Goal: Find specific page/section: Find specific page/section

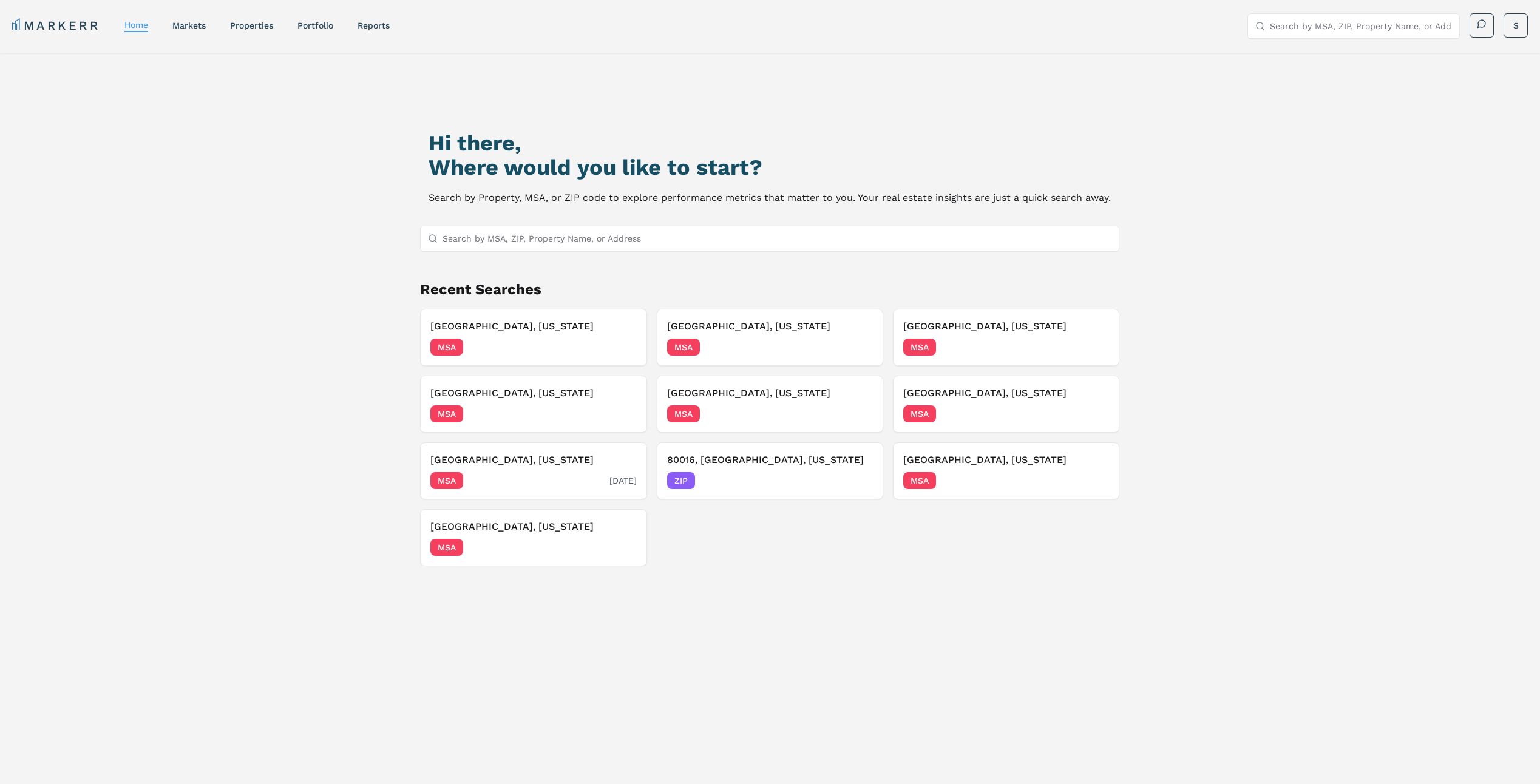
click at [492, 465] on h3 "Richfield, Minnesota" at bounding box center [533, 460] width 206 height 15
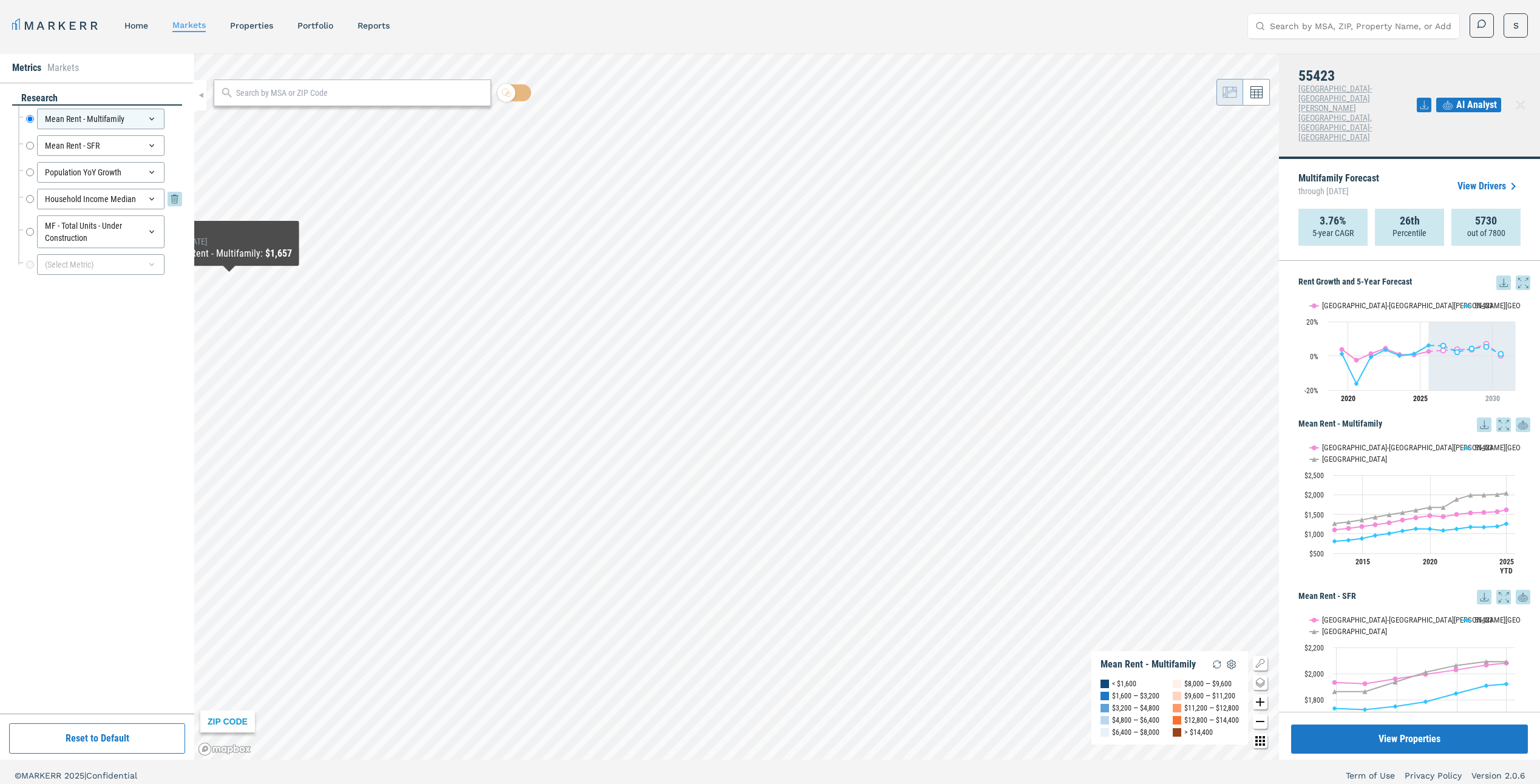
click at [29, 201] on input "Household Income Median" at bounding box center [30, 199] width 8 height 21
radio input "false"
radio input "true"
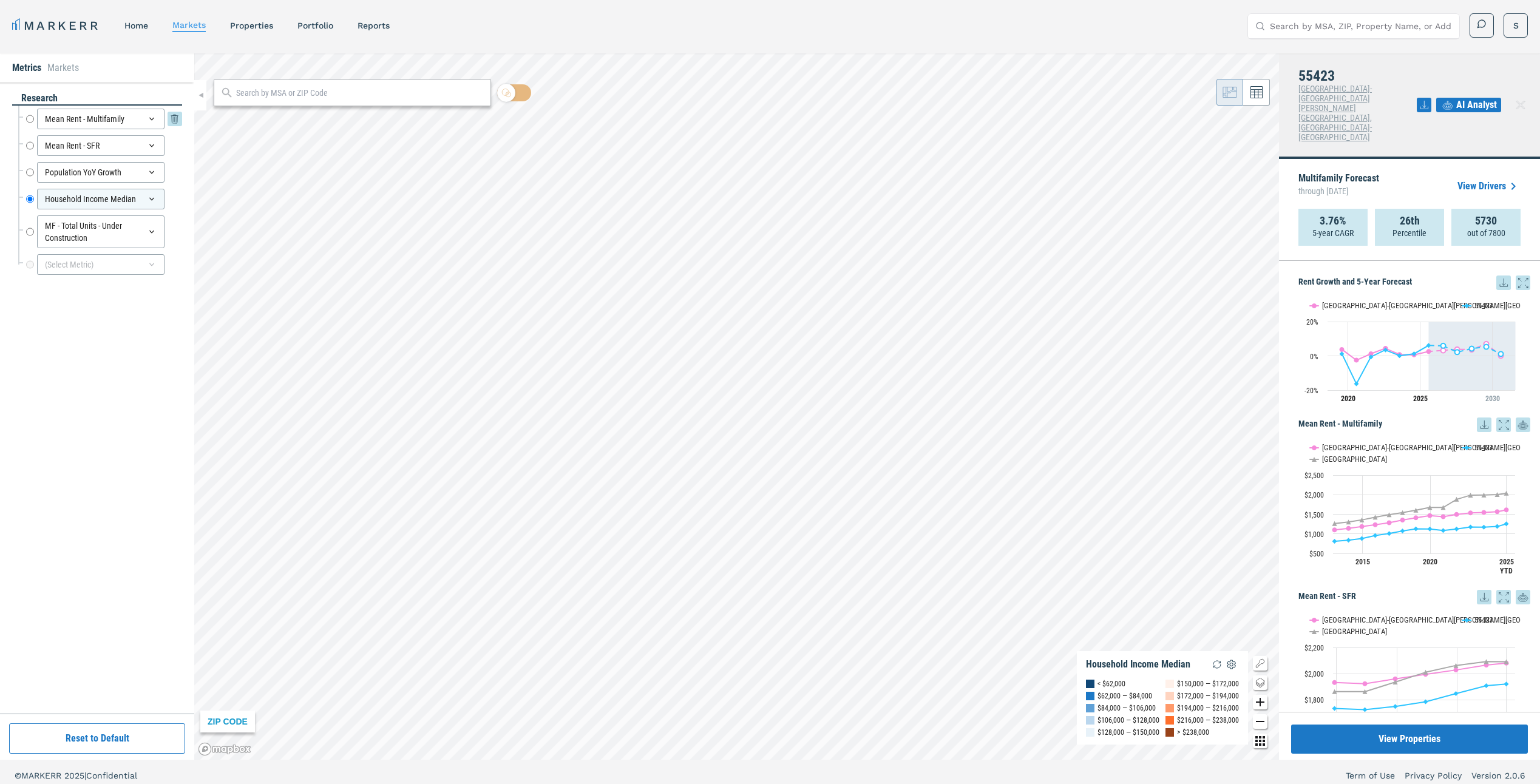
click at [29, 114] on input "Mean Rent - Multifamily" at bounding box center [30, 119] width 8 height 21
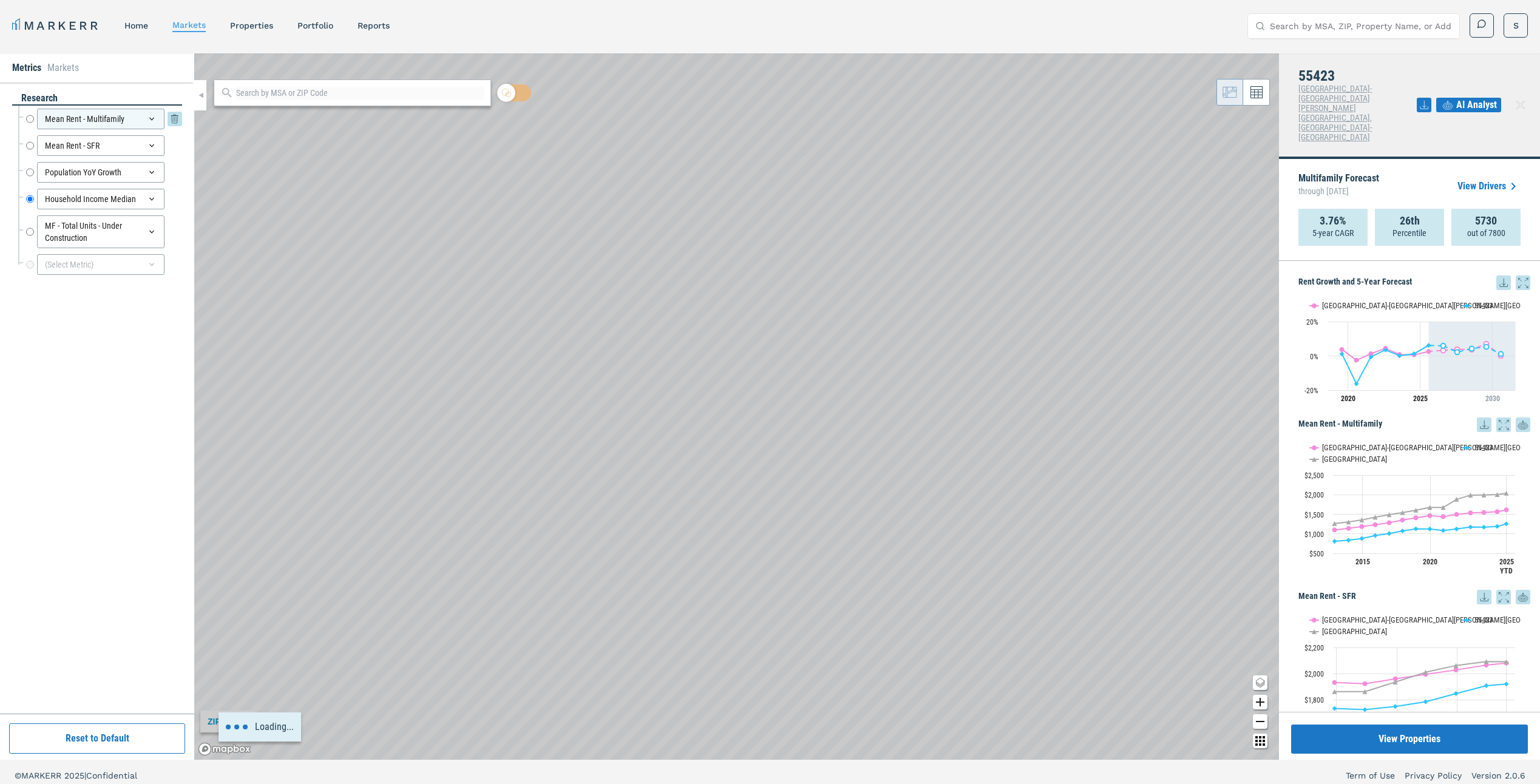
radio input "true"
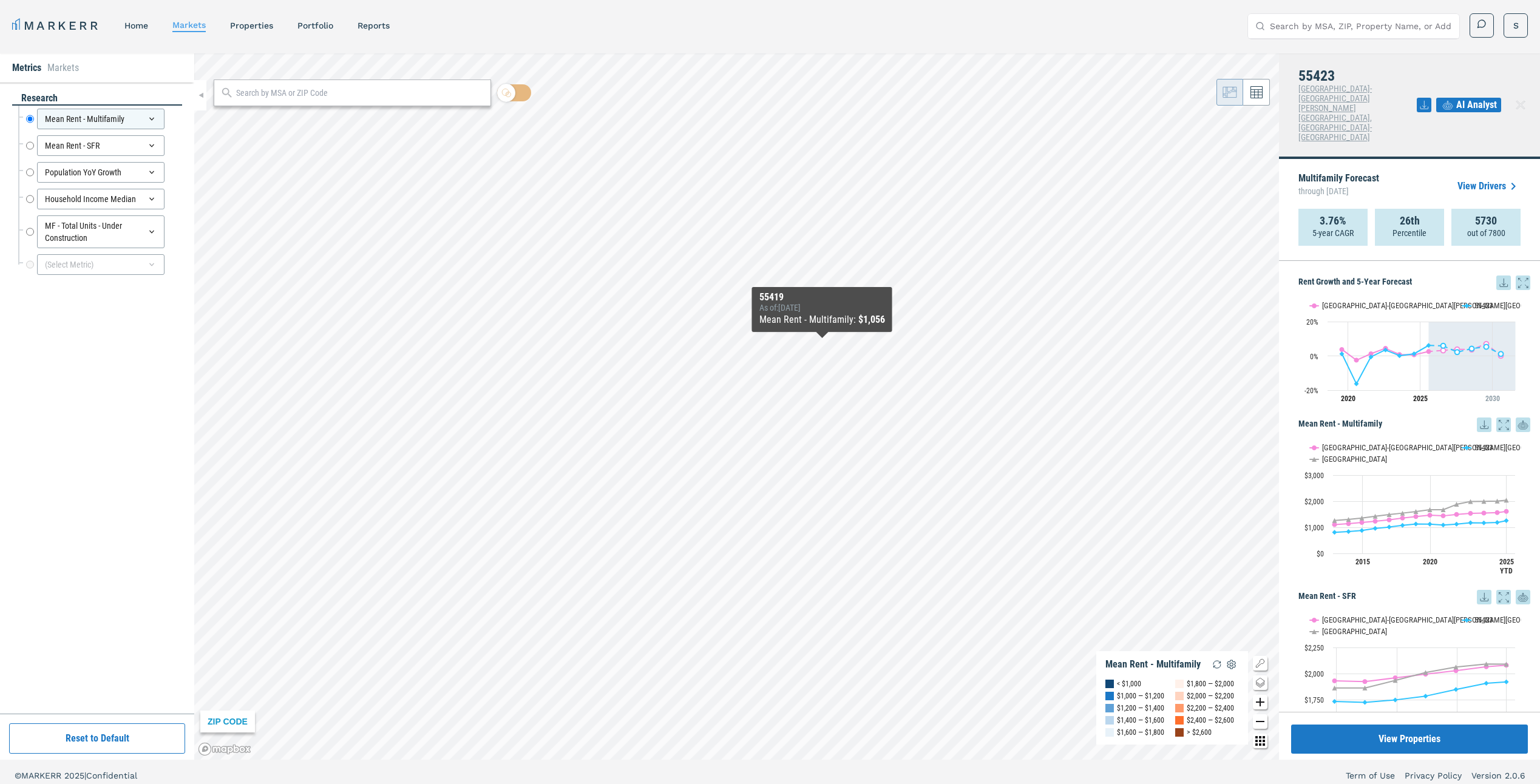
click at [819, 314] on div "Mean Rent - Multifamily : $1,056" at bounding box center [823, 320] width 126 height 15
click at [1516, 275] on icon at bounding box center [1523, 283] width 15 height 15
